Goal: Communication & Community: Answer question/provide support

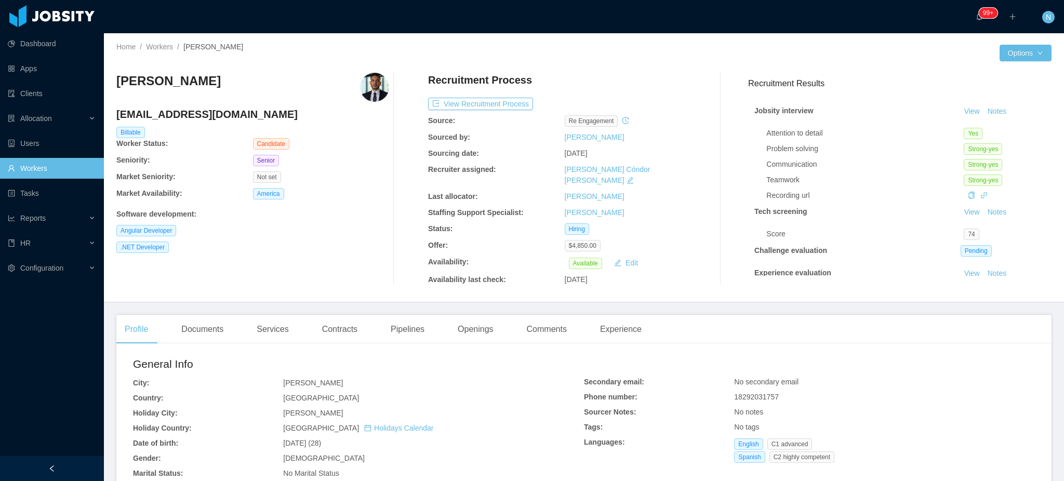
click at [196, 118] on h4 "jhonaraldy@gmail.com" at bounding box center [252, 114] width 273 height 15
copy h4 "jhonaraldy@gmail.com"
click at [165, 83] on h3 "Jhon Reynoso" at bounding box center [168, 81] width 104 height 17
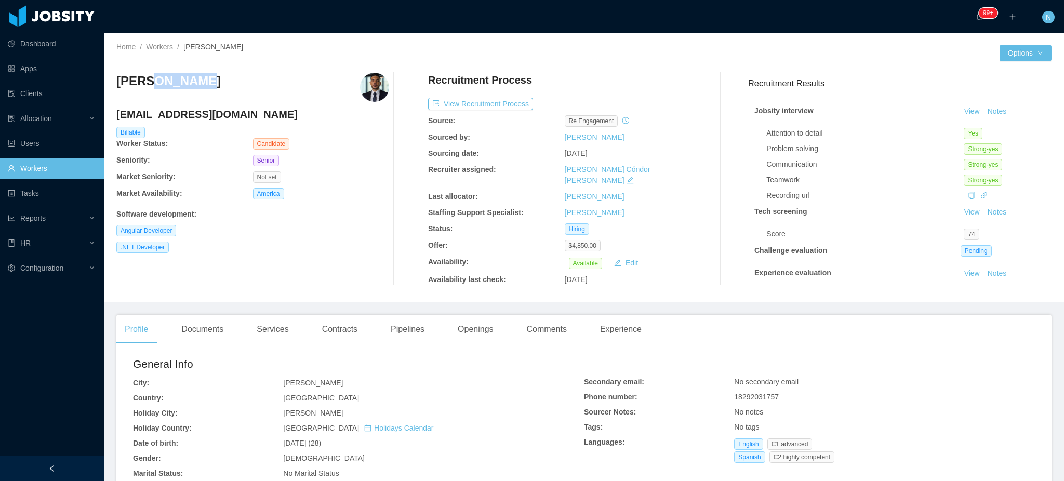
click at [166, 83] on h3 "Jhon Reynoso" at bounding box center [168, 81] width 104 height 17
copy h3 "Jhon Reynoso"
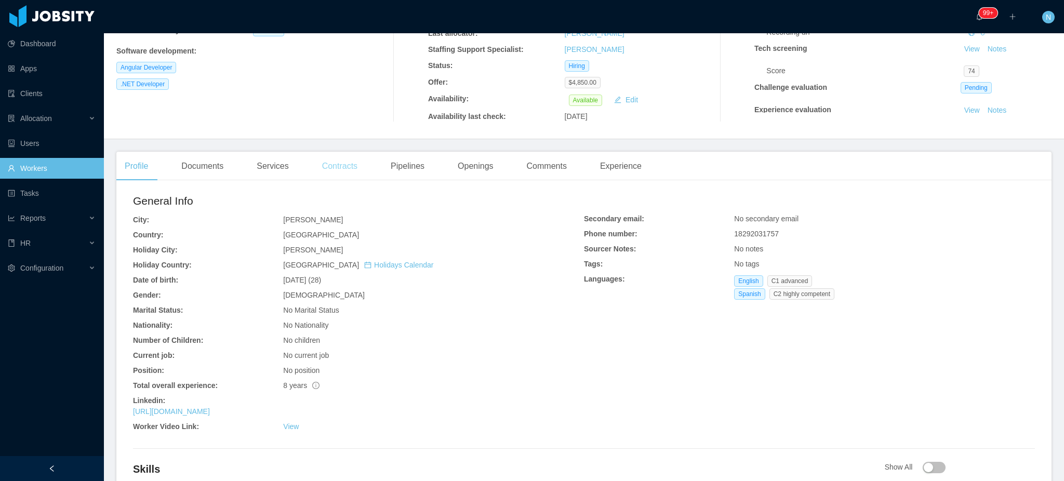
scroll to position [277, 0]
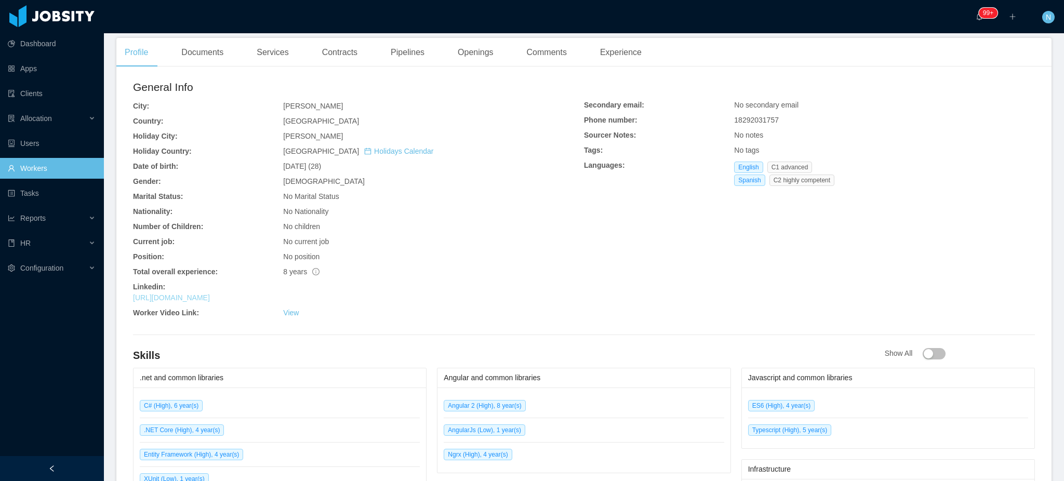
click at [208, 294] on link "https://www.linkedin.com/in/araldy" at bounding box center [171, 298] width 77 height 8
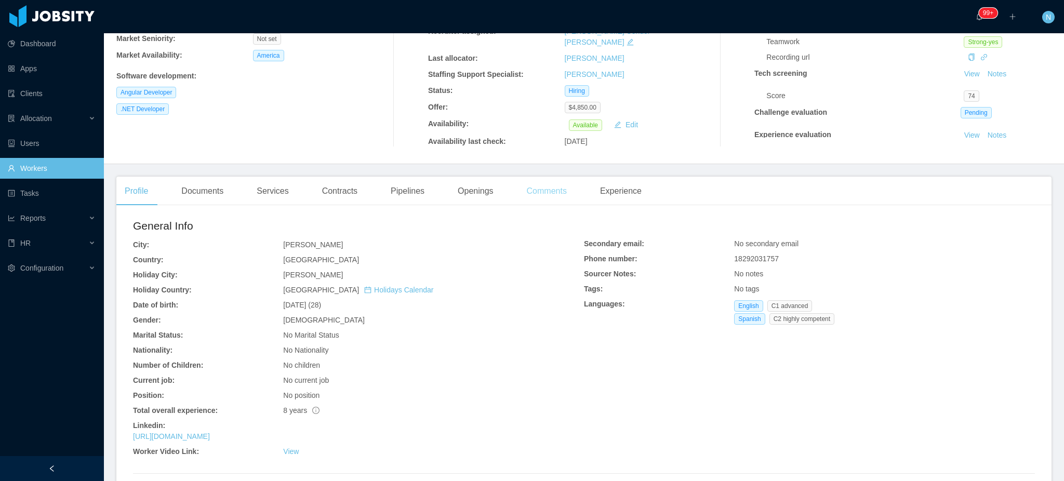
click at [538, 181] on div "Comments" at bounding box center [547, 191] width 57 height 29
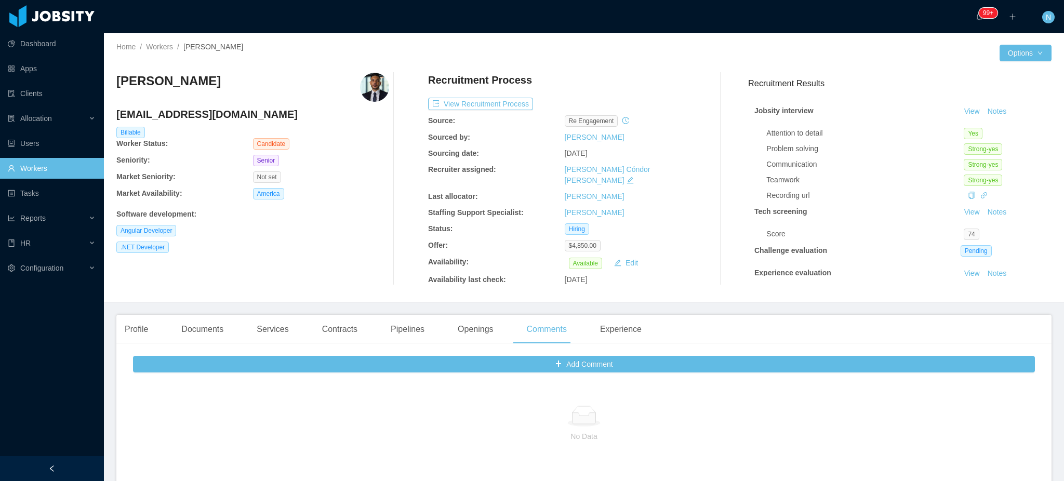
click at [472, 97] on div "Recruitment Process View Recruitment Process Source: re engagement Sourced by: …" at bounding box center [564, 179] width 273 height 213
click at [472, 107] on button "View Recruitment Process" at bounding box center [480, 104] width 105 height 12
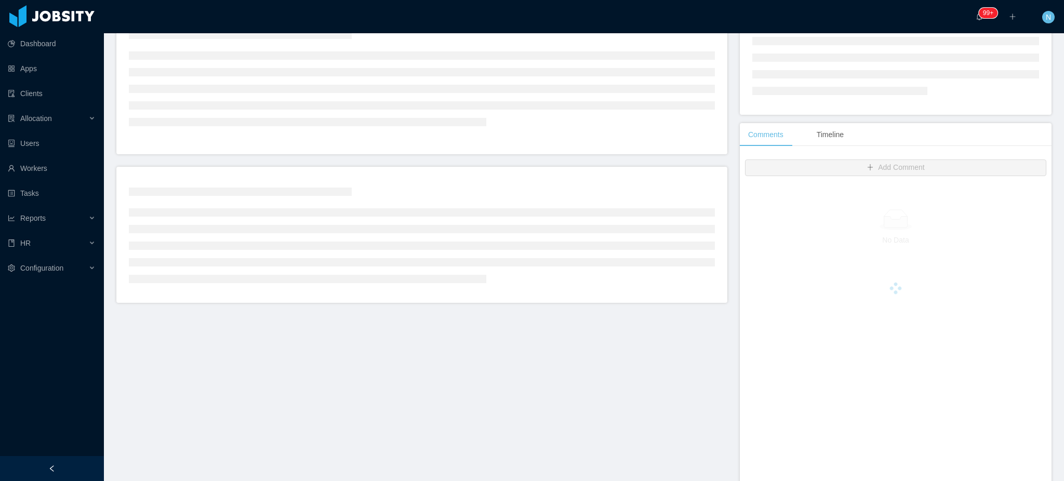
scroll to position [196, 0]
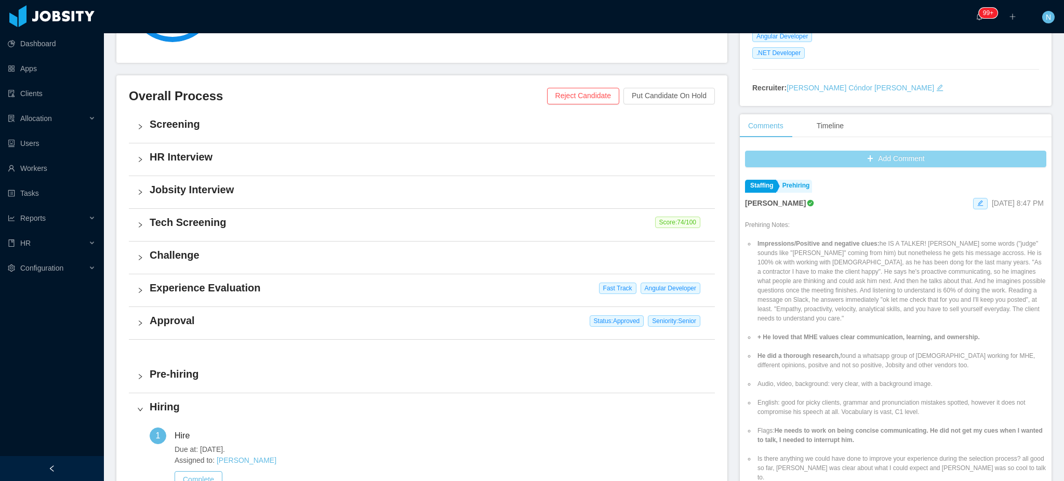
click at [836, 161] on button "Add Comment" at bounding box center [895, 159] width 301 height 17
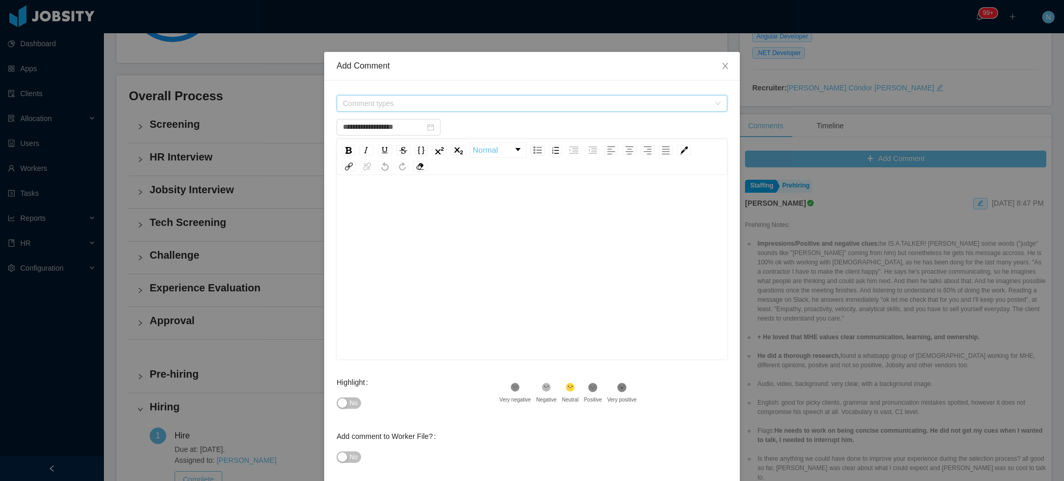
click at [462, 100] on span "Comment types" at bounding box center [526, 103] width 367 height 10
click at [341, 161] on icon "icon: caret-down" at bounding box center [339, 162] width 5 height 5
click at [339, 142] on icon "icon: caret-down" at bounding box center [340, 144] width 2 height 4
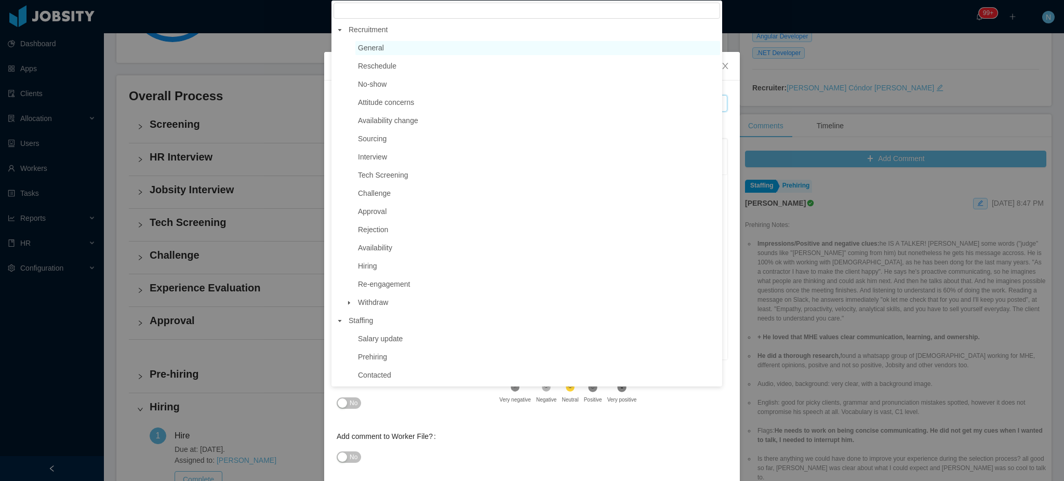
click at [386, 49] on span "General" at bounding box center [537, 48] width 365 height 14
type input "**********"
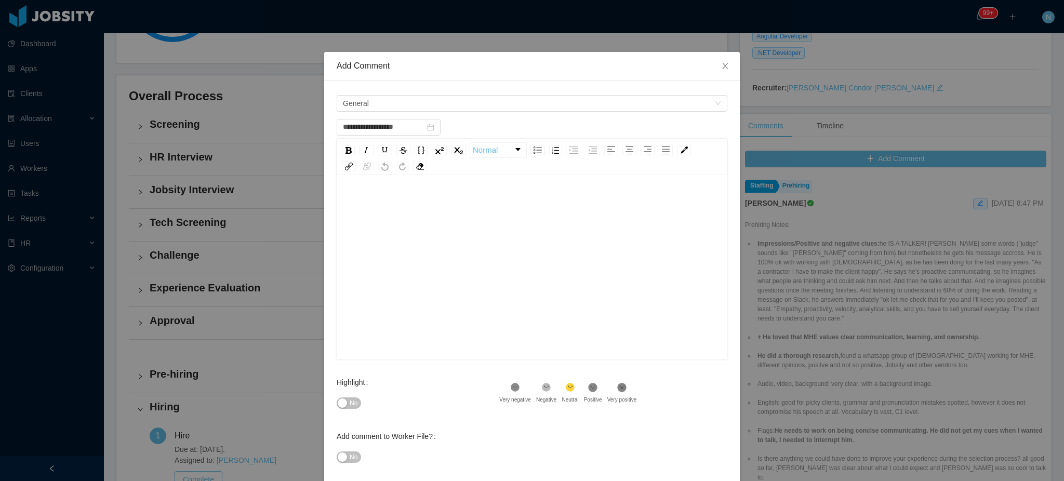
click at [456, 203] on div "rdw-editor" at bounding box center [532, 203] width 375 height 21
click at [345, 409] on button "No" at bounding box center [349, 403] width 24 height 11
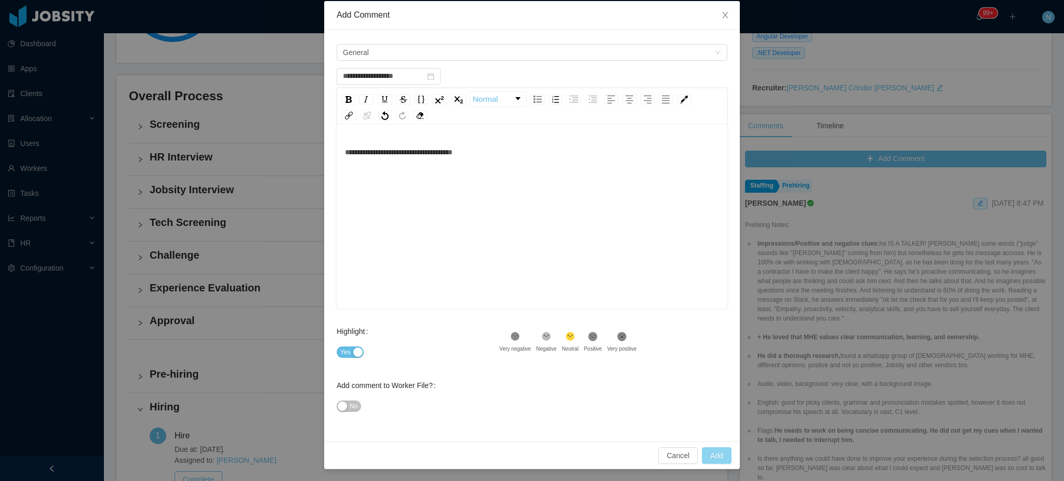
click at [709, 453] on button "Add" at bounding box center [717, 455] width 30 height 17
type input "**********"
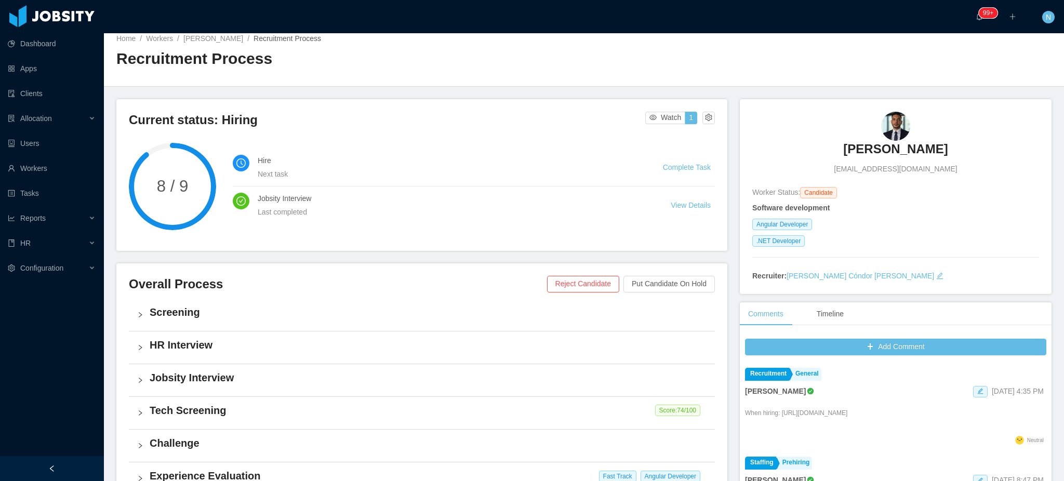
scroll to position [0, 0]
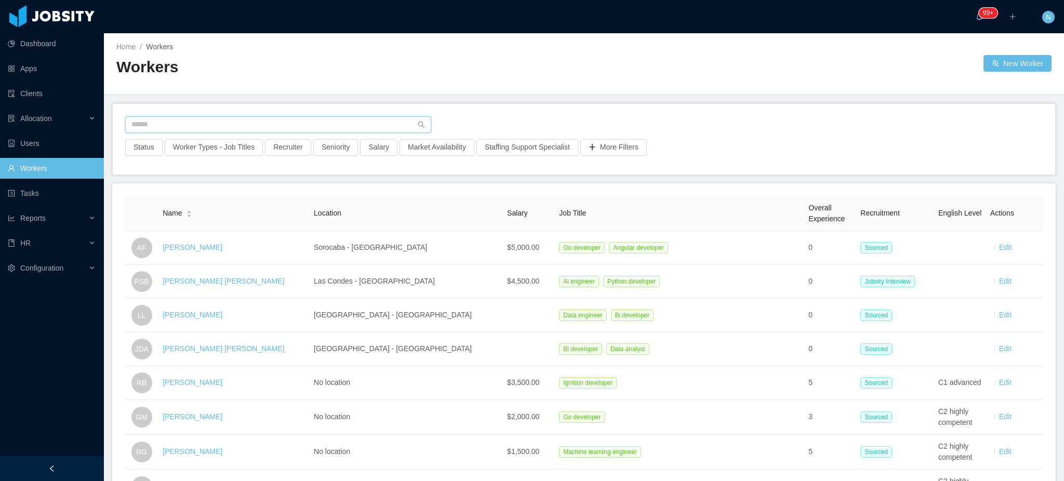
click at [221, 126] on input "text" at bounding box center [278, 124] width 306 height 17
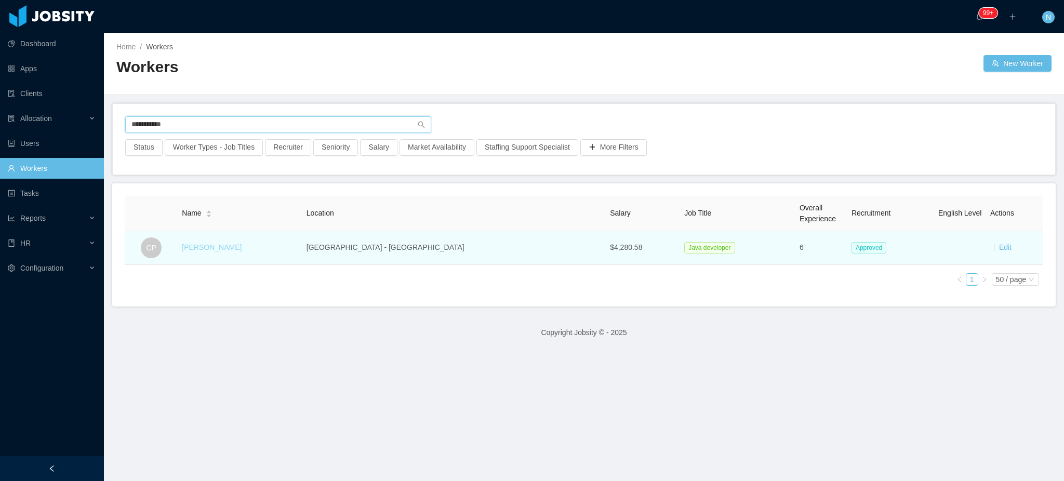
type input "**********"
click at [230, 247] on link "[PERSON_NAME]" at bounding box center [212, 247] width 60 height 8
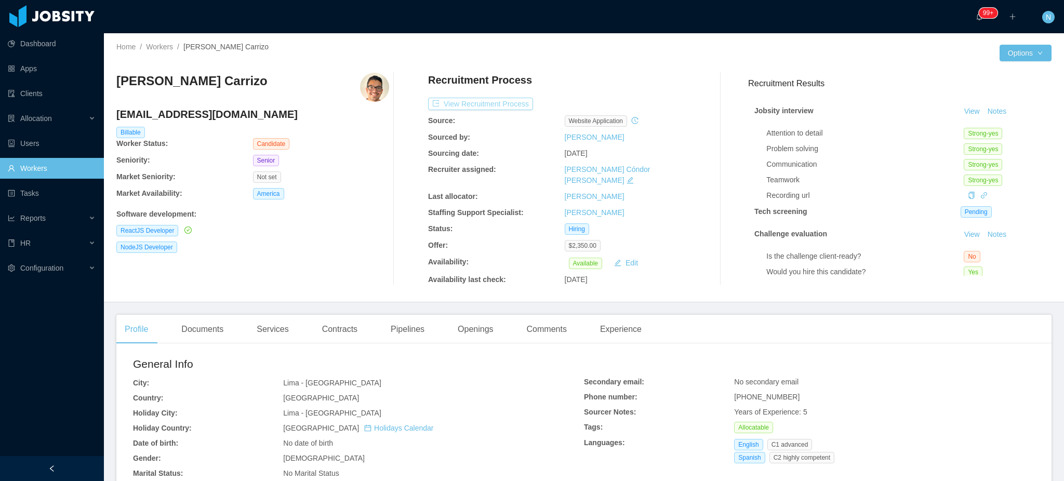
click at [480, 104] on button "View Recruitment Process" at bounding box center [480, 104] width 105 height 12
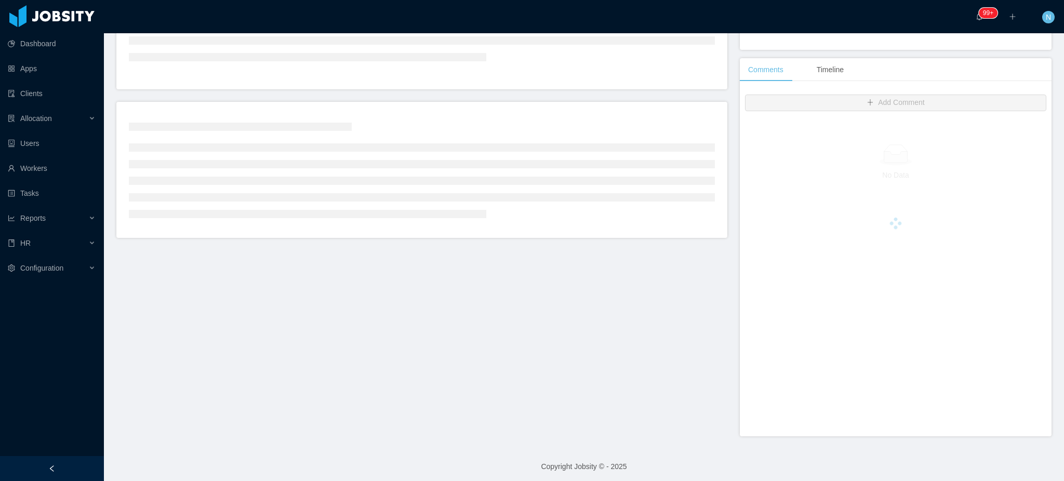
scroll to position [196, 0]
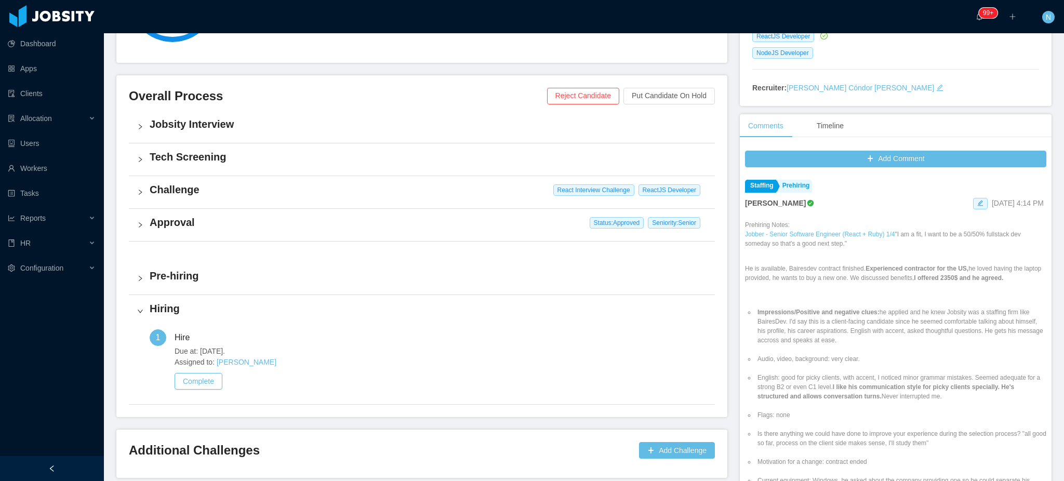
drag, startPoint x: 335, startPoint y: 175, endPoint x: 351, endPoint y: 186, distance: 19.6
drag, startPoint x: 351, startPoint y: 186, endPoint x: 314, endPoint y: 71, distance: 120.8
click at [314, 71] on div "Current status: Hiring Watch 1 8 / 9 Hire Next task Complete Task Pre Hiring La…" at bounding box center [428, 194] width 624 height 567
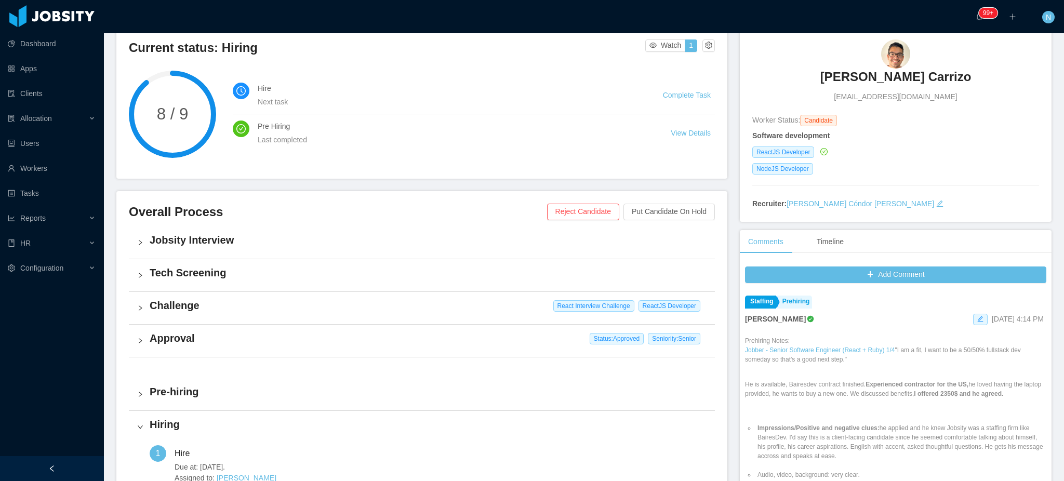
scroll to position [0, 0]
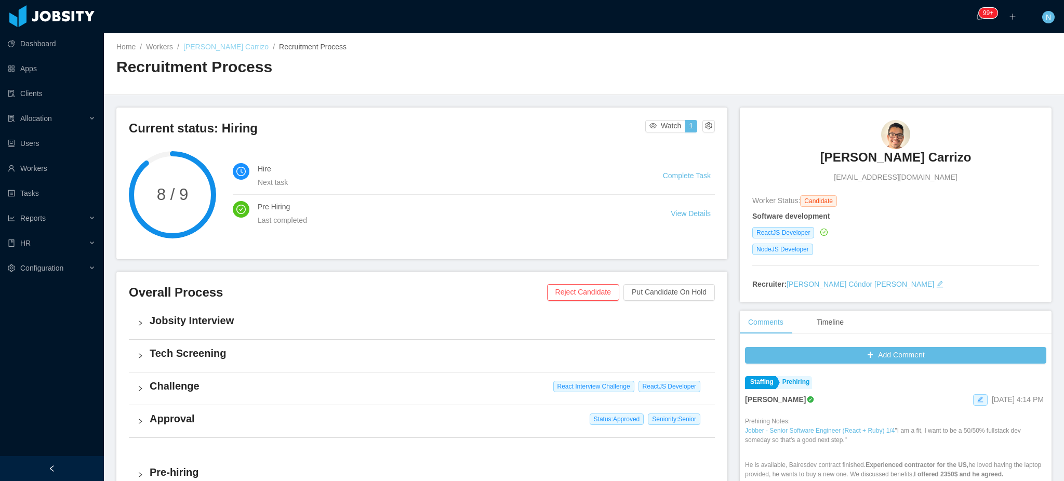
click at [242, 45] on link "Roger Rengifo Carrizo" at bounding box center [225, 47] width 85 height 8
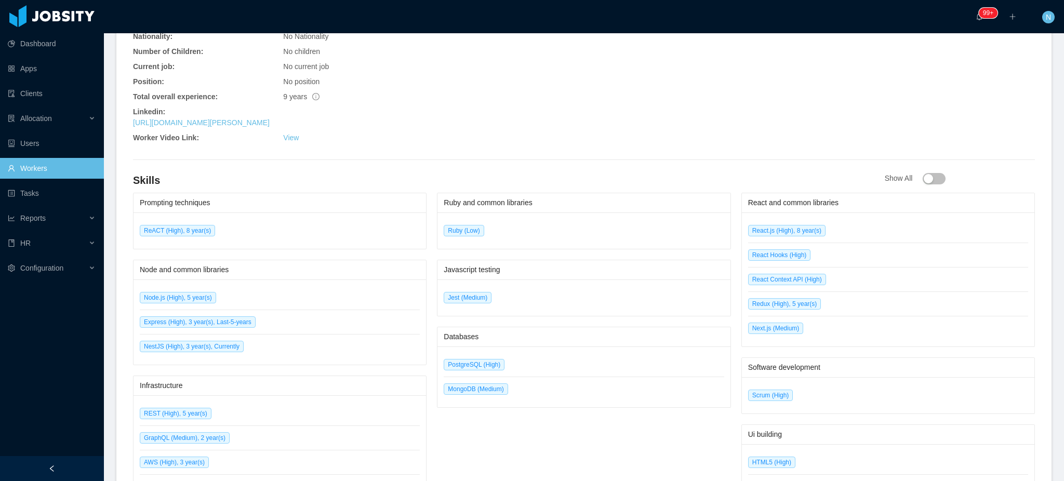
scroll to position [485, 0]
